Goal: Complete application form

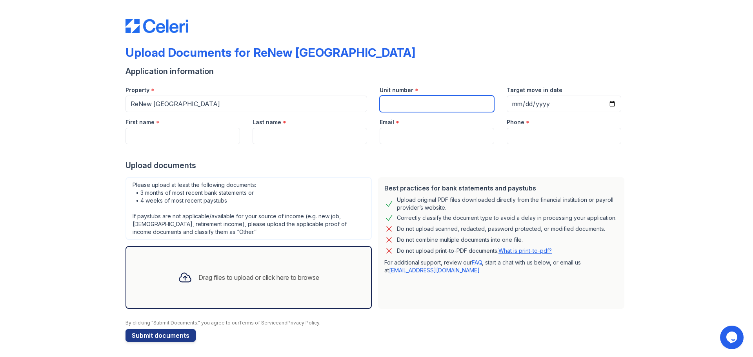
click at [422, 99] on input "Unit number" at bounding box center [437, 104] width 115 height 16
type input "208"
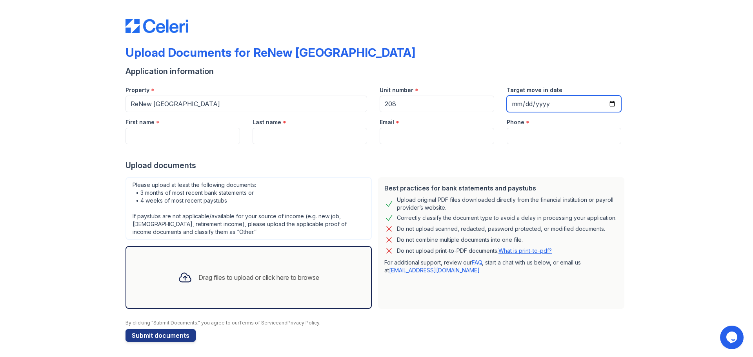
click at [547, 105] on input "Target move in date" at bounding box center [564, 104] width 115 height 16
click at [610, 105] on input "Target move in date" at bounding box center [564, 103] width 115 height 16
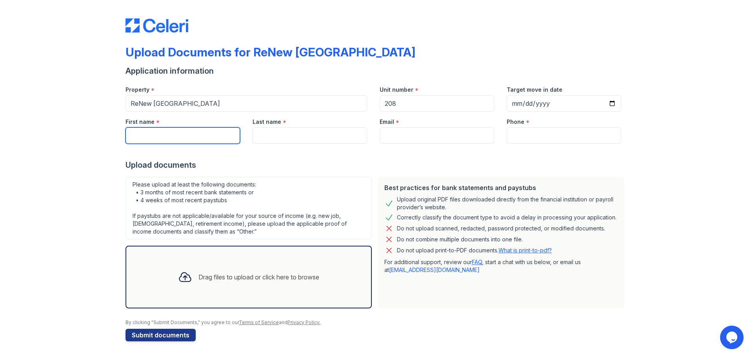
type input "[DATE]"
click at [146, 136] on input "First name" at bounding box center [183, 136] width 115 height 16
type input "payten"
type input "[PERSON_NAME]"
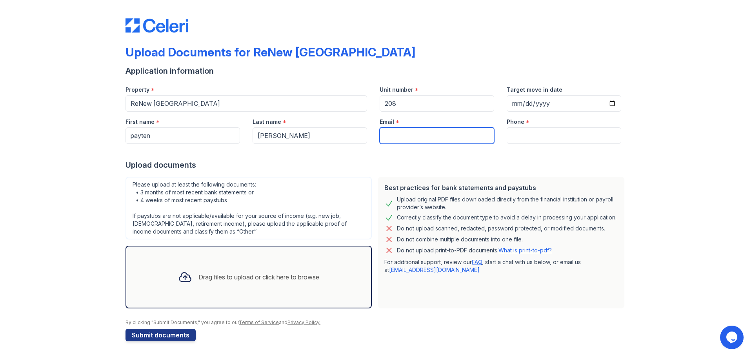
type input "[EMAIL_ADDRESS][DOMAIN_NAME]"
type input "5807472844"
click at [299, 157] on div at bounding box center [377, 152] width 502 height 16
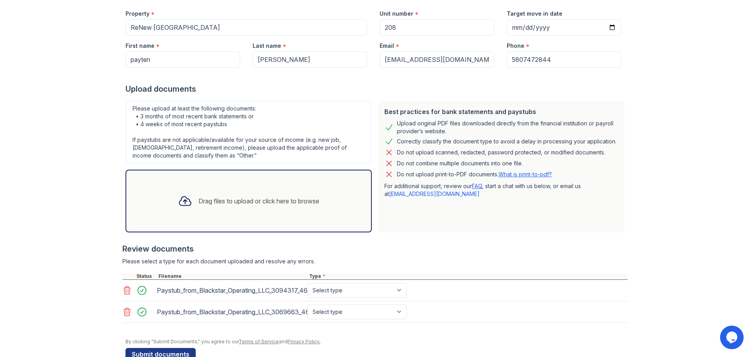
scroll to position [96, 0]
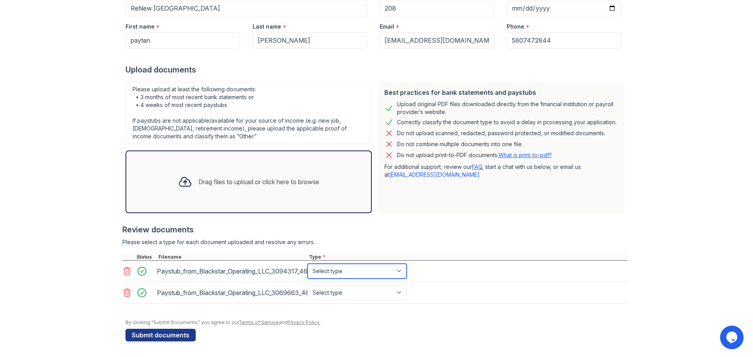
click at [350, 277] on select "Select type Paystub Bank Statement Offer Letter Tax Documents Benefit Award Let…" at bounding box center [357, 271] width 99 height 15
select select "paystub"
click at [308, 264] on select "Select type Paystub Bank Statement Offer Letter Tax Documents Benefit Award Let…" at bounding box center [357, 271] width 99 height 15
click at [333, 295] on select "Select type Paystub Bank Statement Offer Letter Tax Documents Benefit Award Let…" at bounding box center [357, 293] width 99 height 15
select select "paystub"
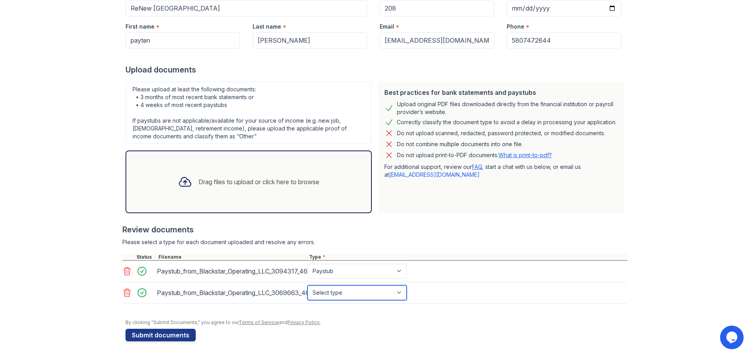
click at [308, 286] on select "Select type Paystub Bank Statement Offer Letter Tax Documents Benefit Award Let…" at bounding box center [357, 293] width 99 height 15
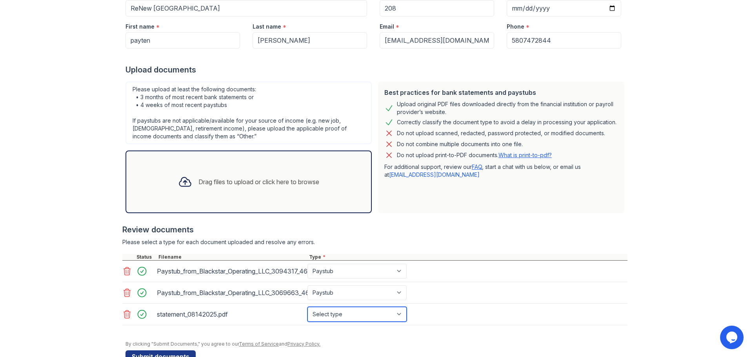
click at [332, 315] on select "Select type Paystub Bank Statement Offer Letter Tax Documents Benefit Award Let…" at bounding box center [357, 314] width 99 height 15
select select "bank_statement"
click at [308, 307] on select "Select type Paystub Bank Statement Offer Letter Tax Documents Benefit Award Let…" at bounding box center [357, 314] width 99 height 15
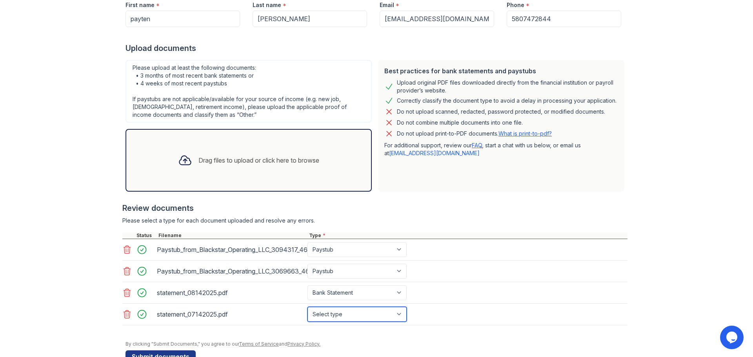
click at [339, 308] on select "Select type Paystub Bank Statement Offer Letter Tax Documents Benefit Award Let…" at bounding box center [357, 314] width 99 height 15
select select "bank_statement"
click at [308, 307] on select "Select type Paystub Bank Statement Offer Letter Tax Documents Benefit Award Let…" at bounding box center [357, 314] width 99 height 15
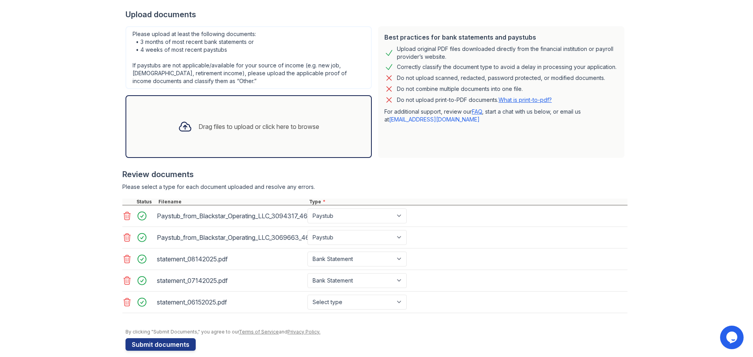
scroll to position [160, 0]
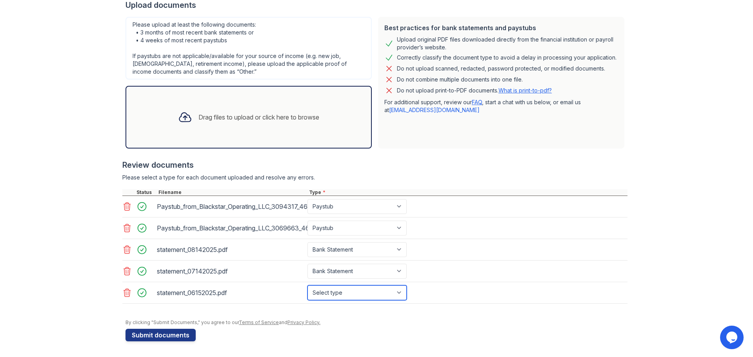
click at [328, 292] on select "Select type Paystub Bank Statement Offer Letter Tax Documents Benefit Award Let…" at bounding box center [357, 293] width 99 height 15
select select "bank_statement"
click at [308, 286] on select "Select type Paystub Bank Statement Offer Letter Tax Documents Benefit Award Let…" at bounding box center [357, 293] width 99 height 15
click at [172, 334] on button "Submit documents" at bounding box center [161, 335] width 70 height 13
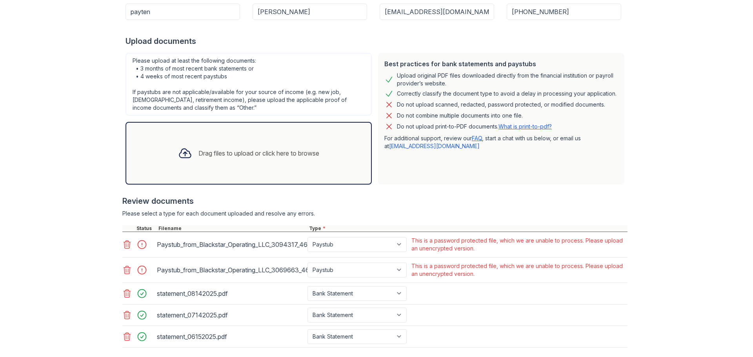
scroll to position [190, 0]
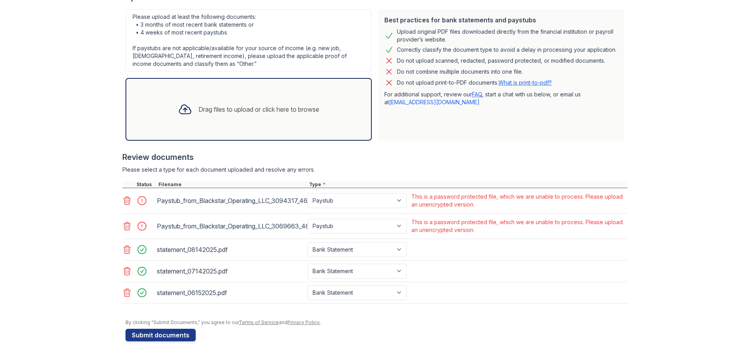
click at [128, 226] on icon at bounding box center [126, 226] width 9 height 9
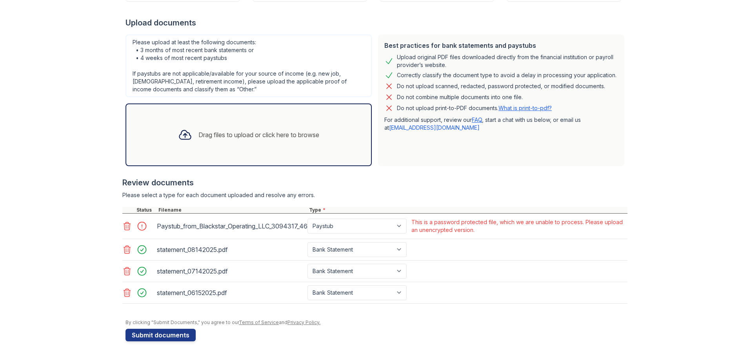
click at [126, 224] on icon at bounding box center [126, 226] width 9 height 9
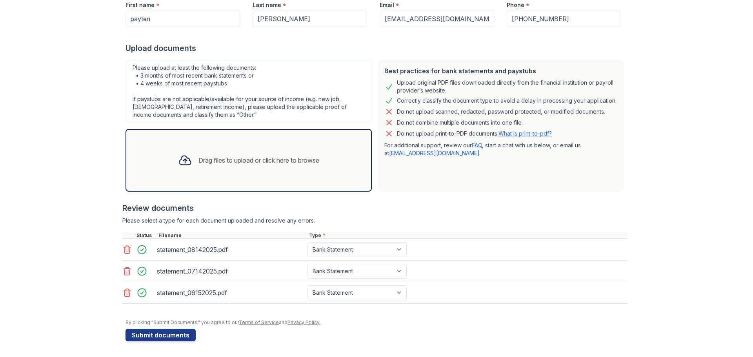
scroll to position [139, 0]
click at [155, 335] on button "Submit documents" at bounding box center [161, 335] width 70 height 13
